Goal: Information Seeking & Learning: Learn about a topic

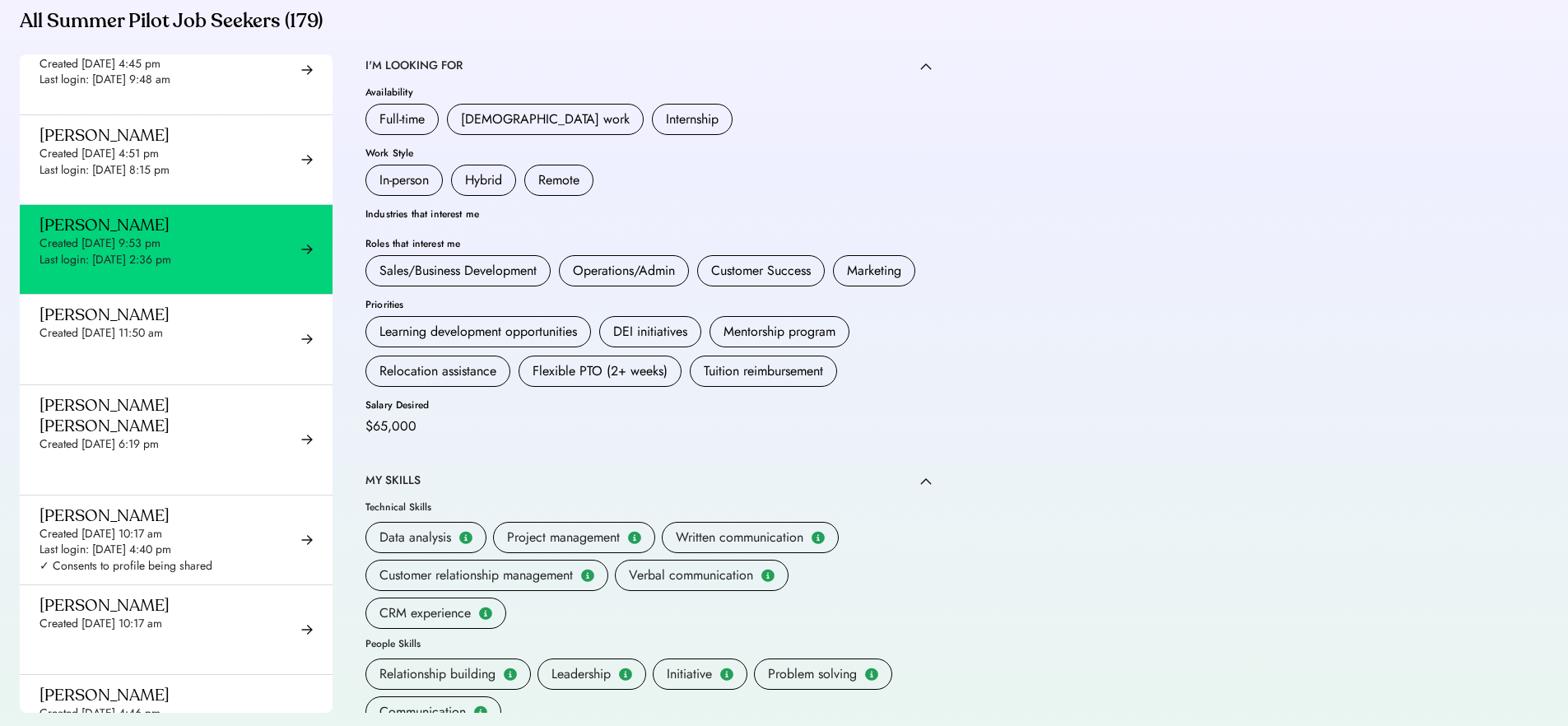
scroll to position [428, 0]
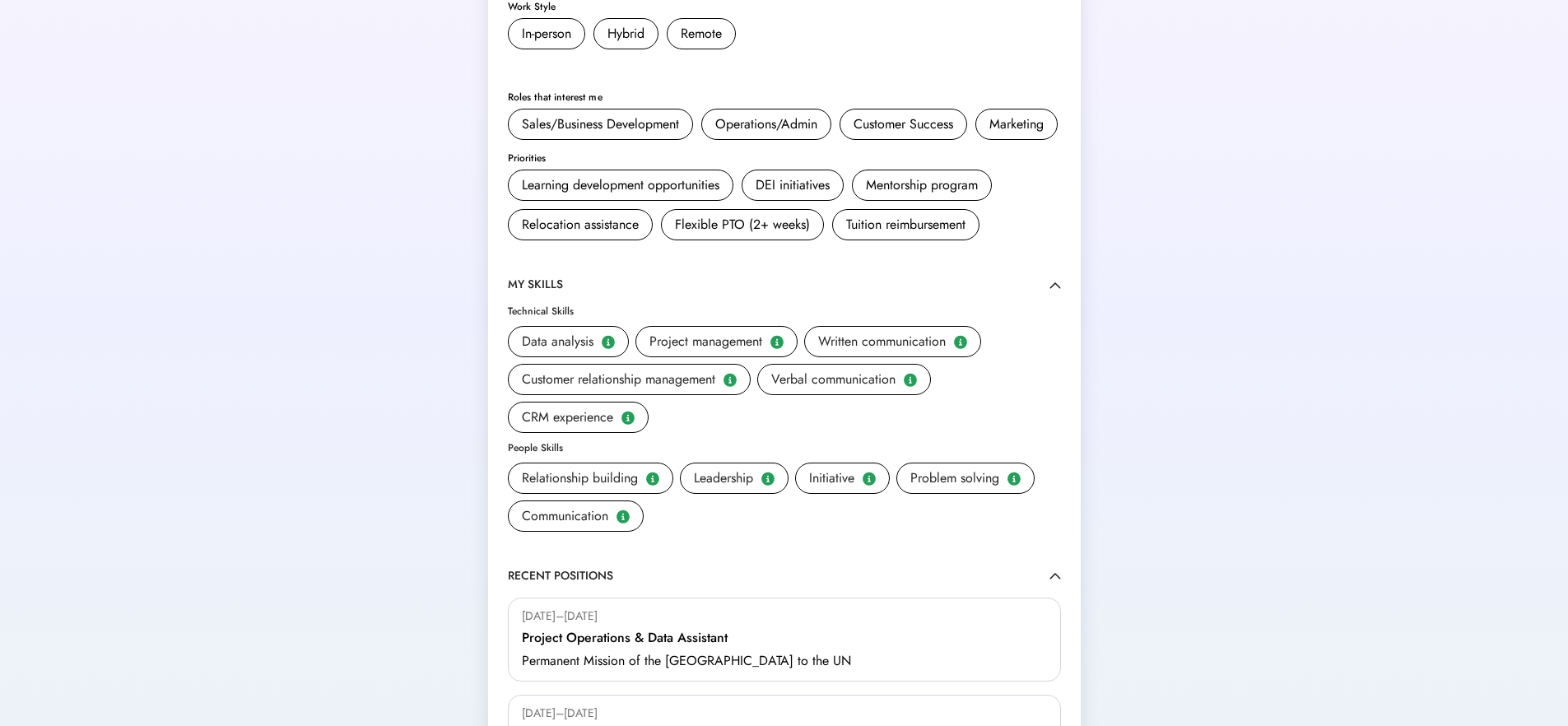
scroll to position [507, 0]
drag, startPoint x: 550, startPoint y: 203, endPoint x: 992, endPoint y: 202, distance: 442.0
click at [992, 202] on div "Learning development opportunities DEI initiatives Mentorship program Relocatio…" at bounding box center [784, 203] width 553 height 71
drag, startPoint x: 538, startPoint y: 240, endPoint x: 667, endPoint y: 241, distance: 129.0
click at [667, 239] on div "Learning development opportunities DEI initiatives Mentorship program Relocatio…" at bounding box center [784, 203] width 553 height 71
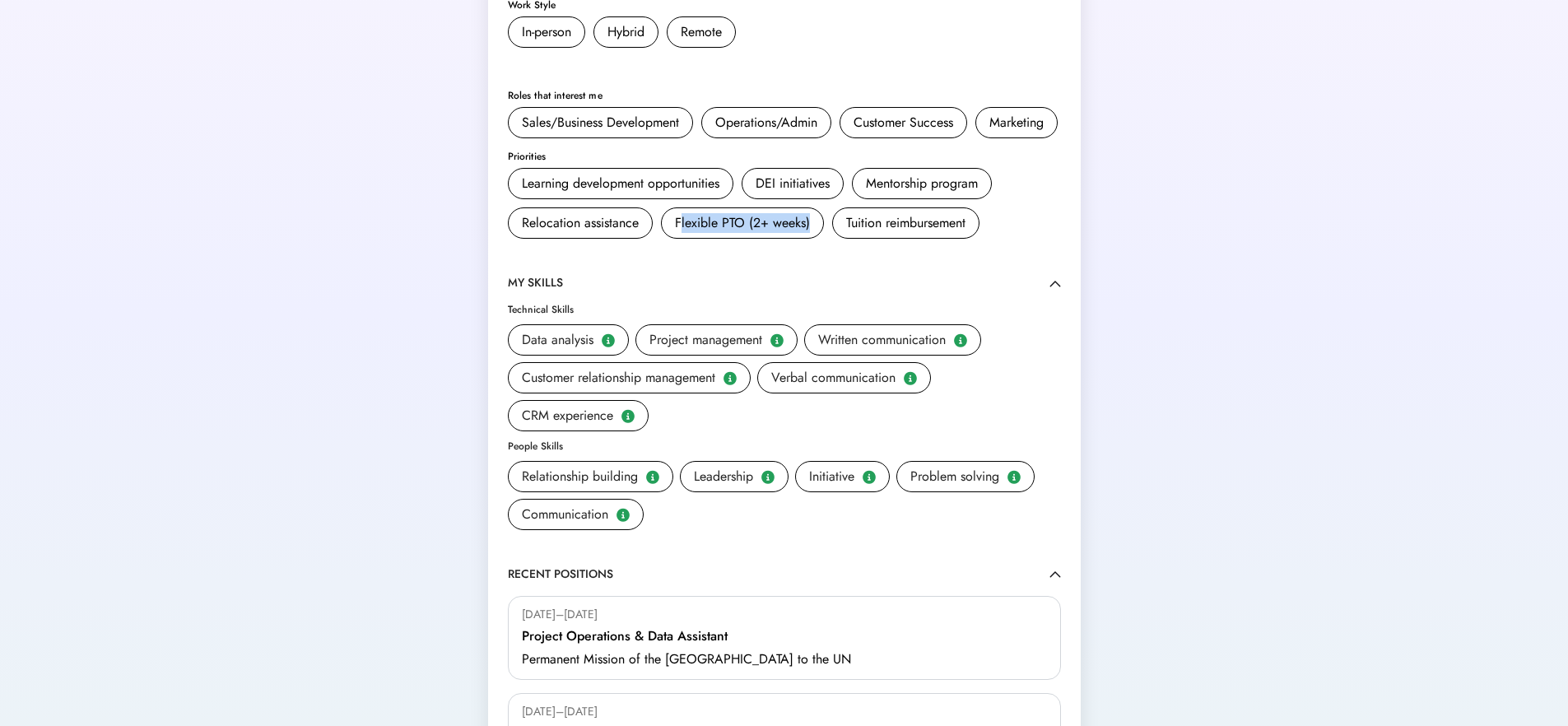
drag, startPoint x: 680, startPoint y: 242, endPoint x: 807, endPoint y: 248, distance: 127.1
click at [807, 233] on div "Flexible PTO (2+ weeks)" at bounding box center [742, 222] width 135 height 20
drag, startPoint x: 851, startPoint y: 246, endPoint x: 576, endPoint y: 302, distance: 280.6
click at [1006, 239] on div "Learning development opportunities DEI initiatives Mentorship program Relocatio…" at bounding box center [784, 203] width 553 height 71
click at [604, 224] on div "Learning development opportunities DEI initiatives Mentorship program Relocatio…" at bounding box center [784, 203] width 553 height 71
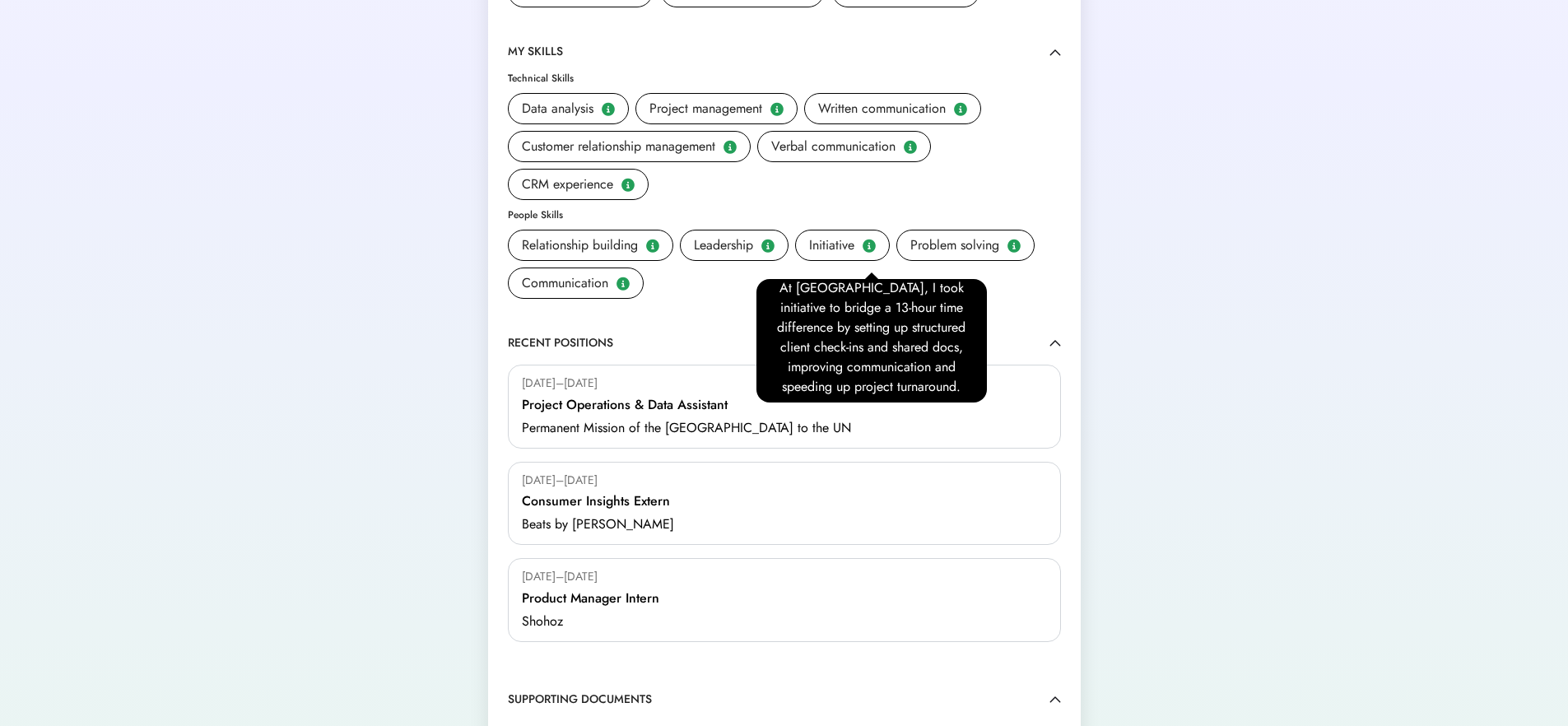
scroll to position [22, 0]
drag, startPoint x: 776, startPoint y: 383, endPoint x: 963, endPoint y: 378, distance: 187.1
click at [963, 378] on div "At [GEOGRAPHIC_DATA], I took initiative to bridge a 13-hour time difference by …" at bounding box center [871, 341] width 231 height 124
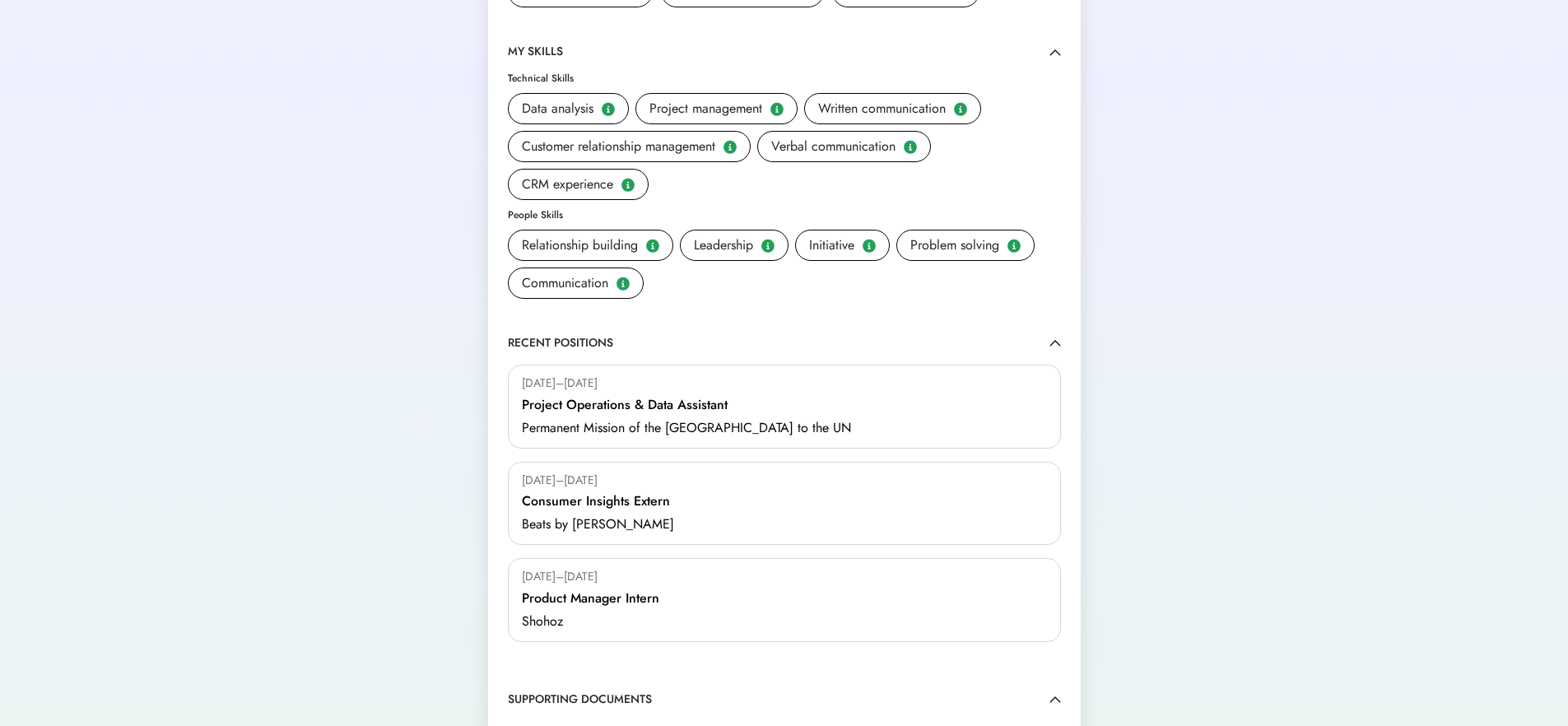
click at [1004, 346] on div "BASIC INFORMATION Current Location [GEOGRAPHIC_DATA], [GEOGRAPHIC_DATA], [GEOGR…" at bounding box center [784, 104] width 553 height 1423
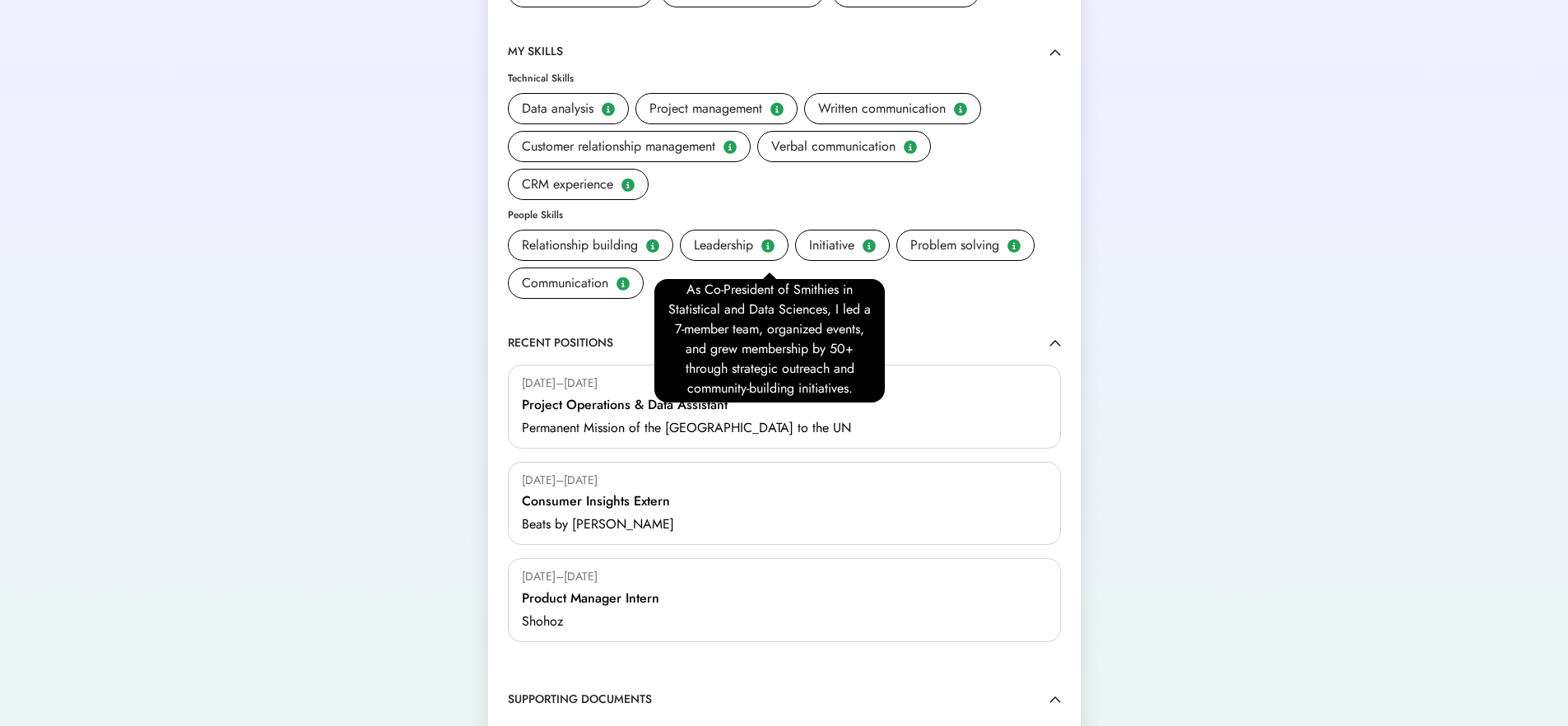
scroll to position [15, 0]
drag, startPoint x: 739, startPoint y: 349, endPoint x: 711, endPoint y: 367, distance: 33.3
click at [711, 367] on div "As Co-President of Smithies in Statistical and Data Sciences, I led a 7-member …" at bounding box center [769, 335] width 204 height 119
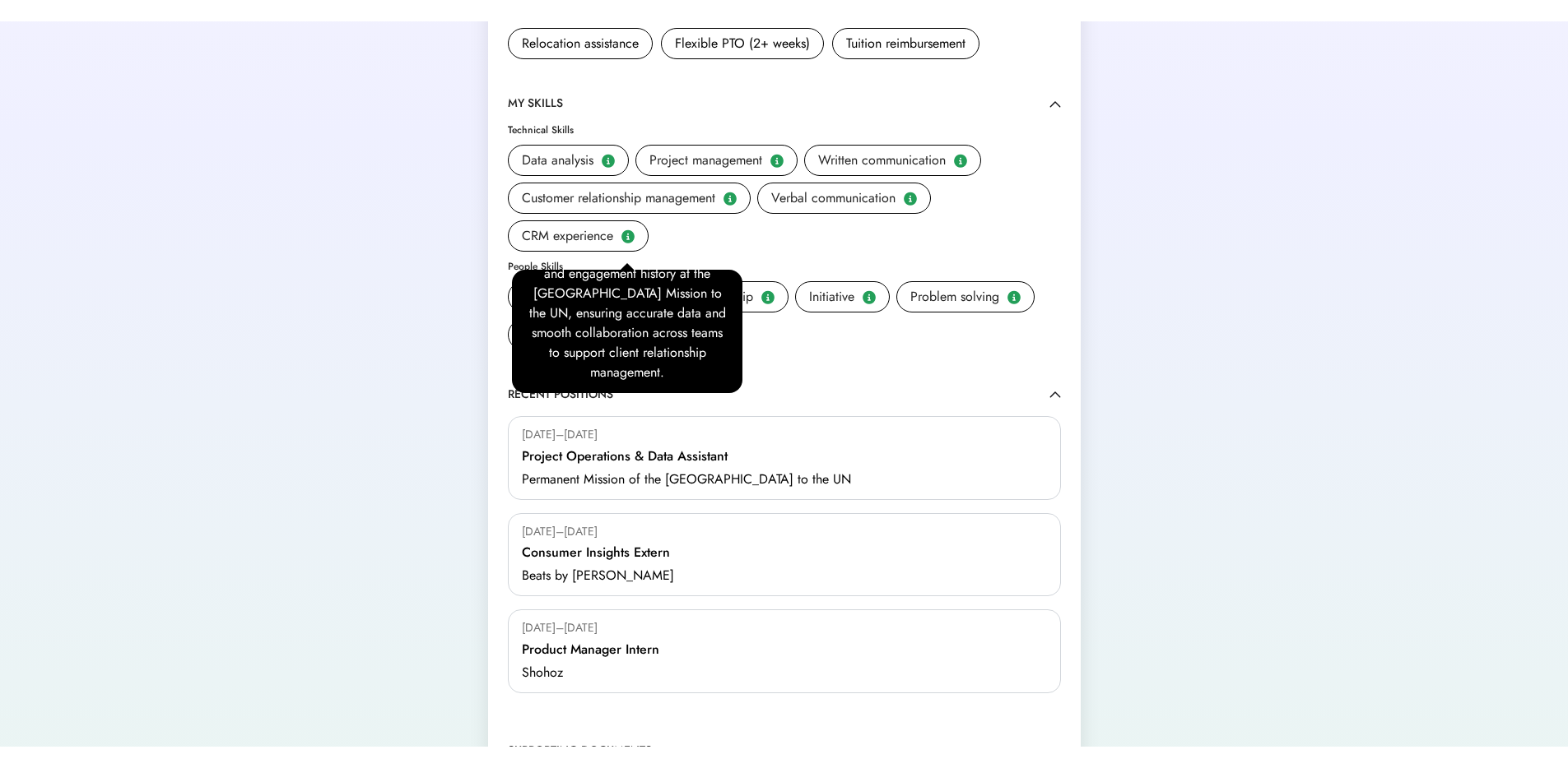
scroll to position [61, 0]
